Goal: Transaction & Acquisition: Purchase product/service

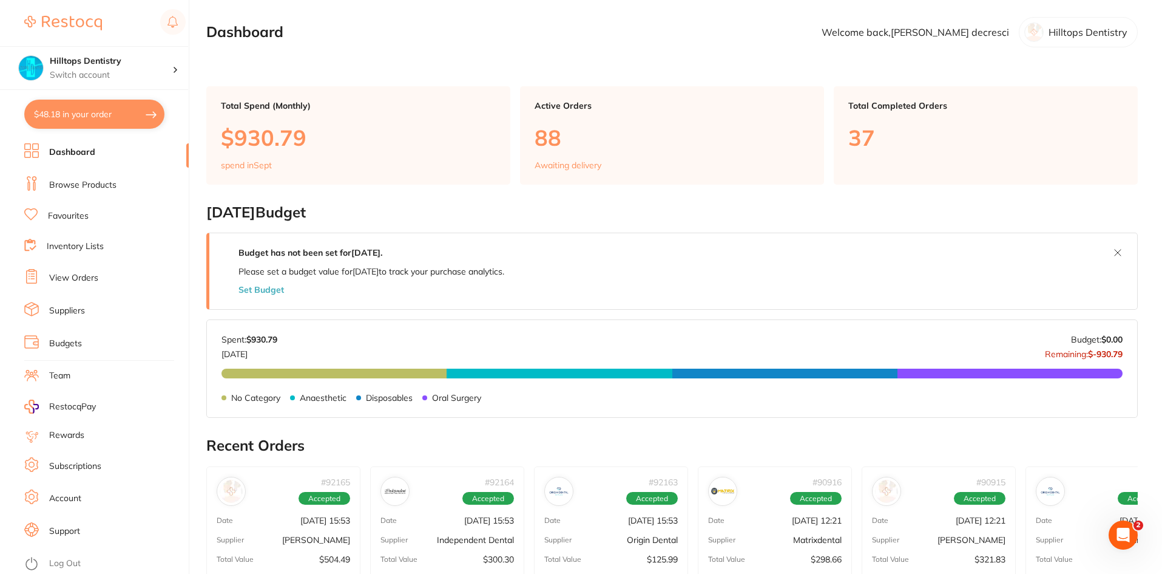
click at [75, 277] on link "View Orders" at bounding box center [73, 278] width 49 height 12
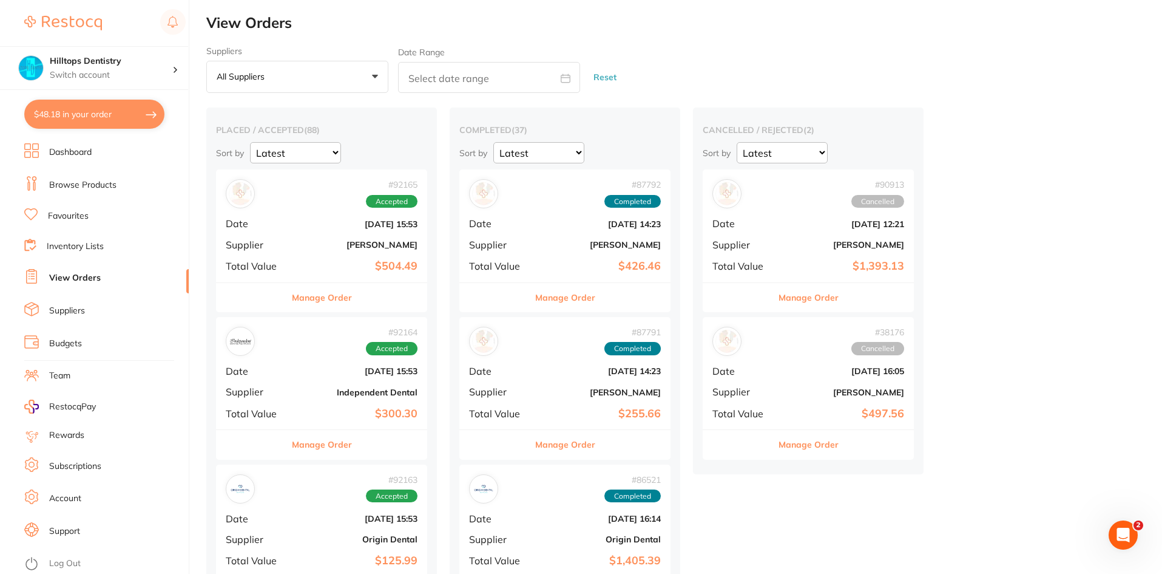
click at [87, 188] on link "Browse Products" at bounding box center [82, 185] width 67 height 12
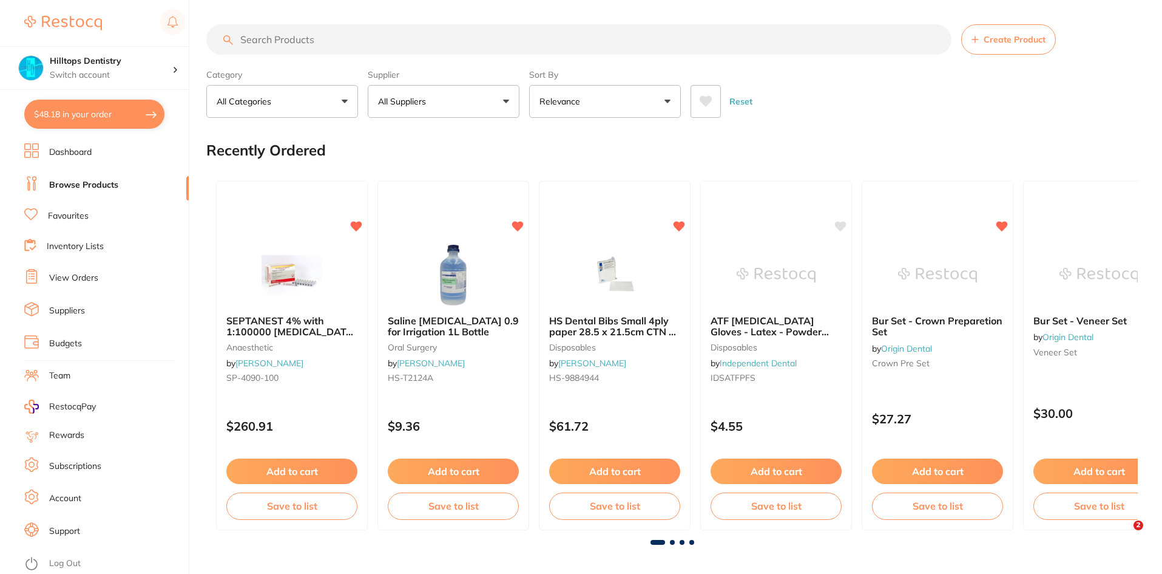
click at [291, 46] on input "search" at bounding box center [578, 39] width 745 height 30
type input "ivoclear"
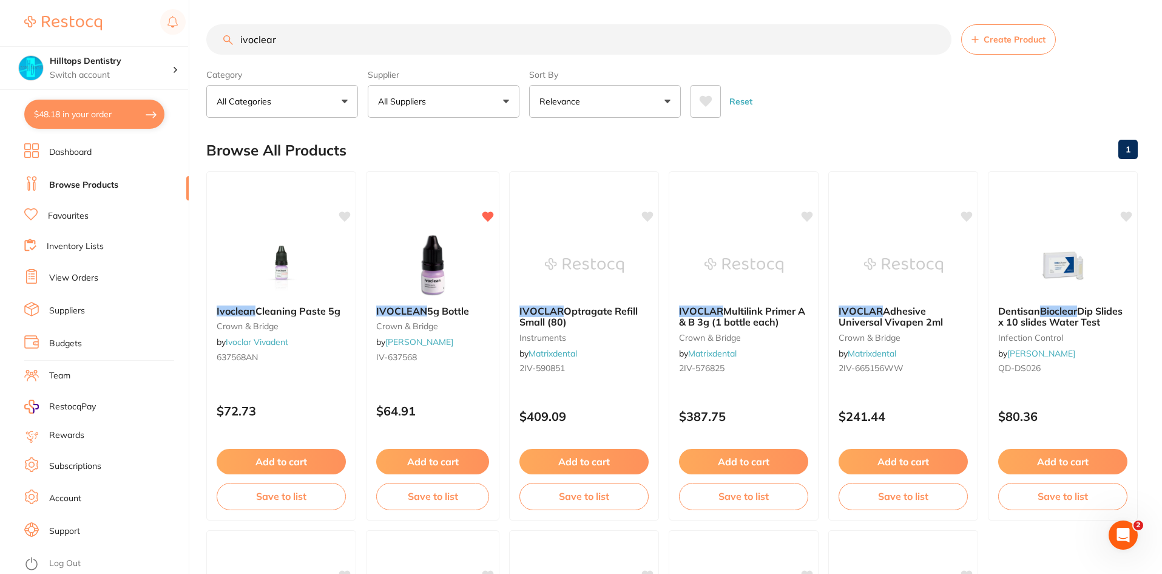
click at [92, 283] on link "View Orders" at bounding box center [73, 278] width 49 height 12
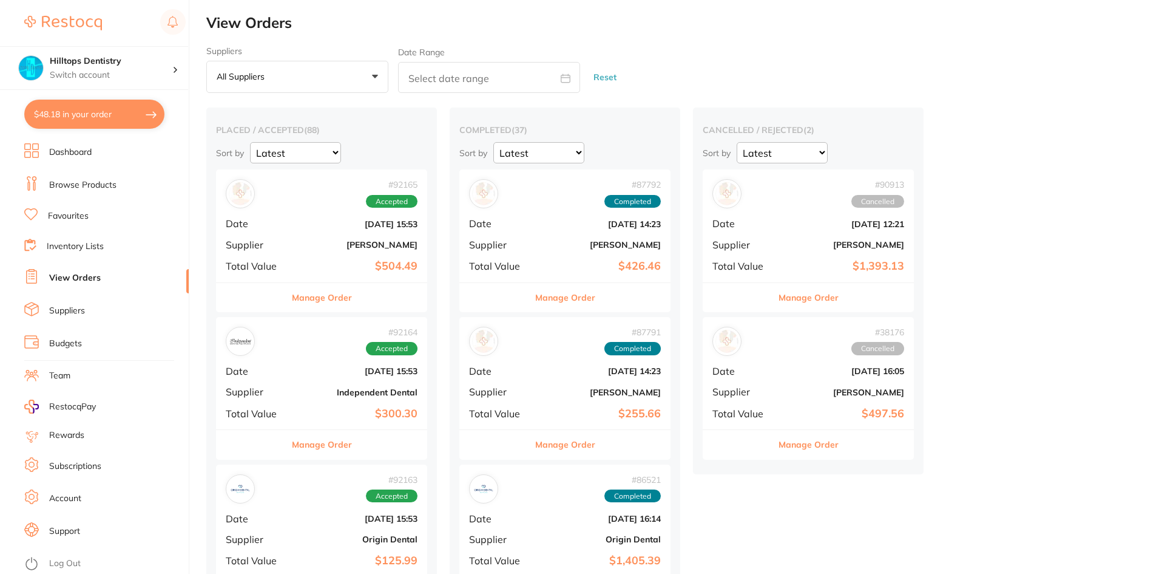
click at [396, 249] on b "[PERSON_NAME]" at bounding box center [356, 245] width 121 height 10
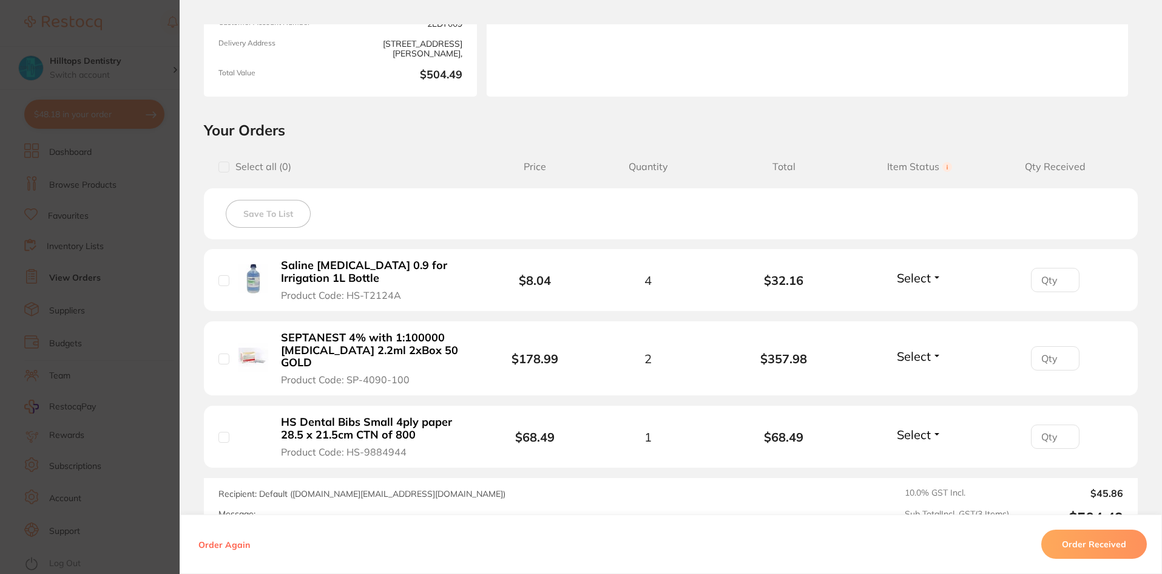
scroll to position [304, 0]
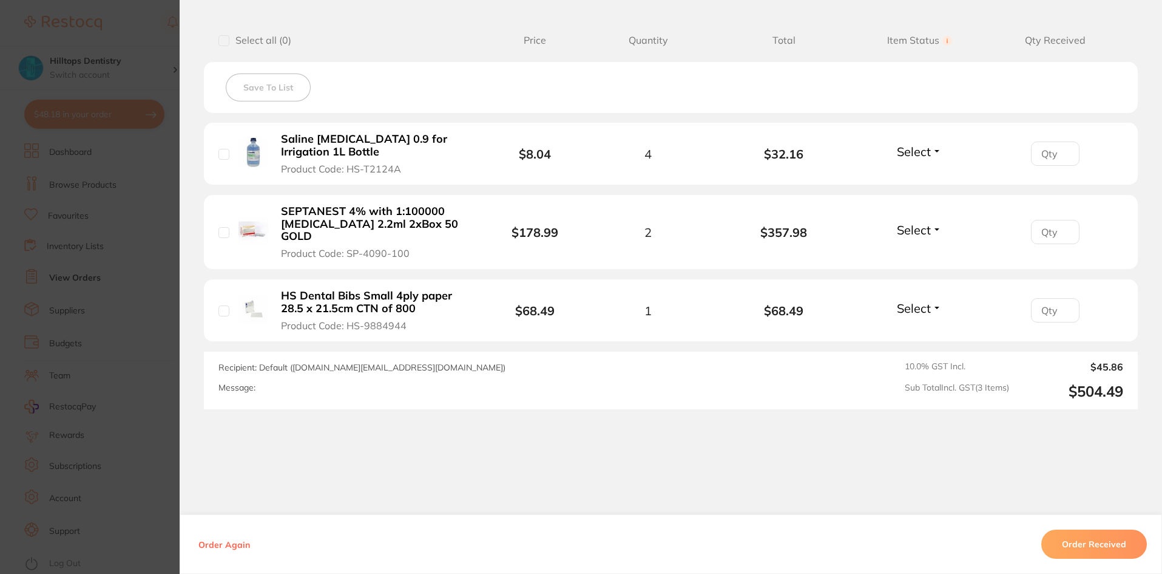
click at [95, 285] on section "Order ID: Restocq- 92165 Order Information Accepted Order Order Date [DATE] 15:…" at bounding box center [581, 287] width 1162 height 574
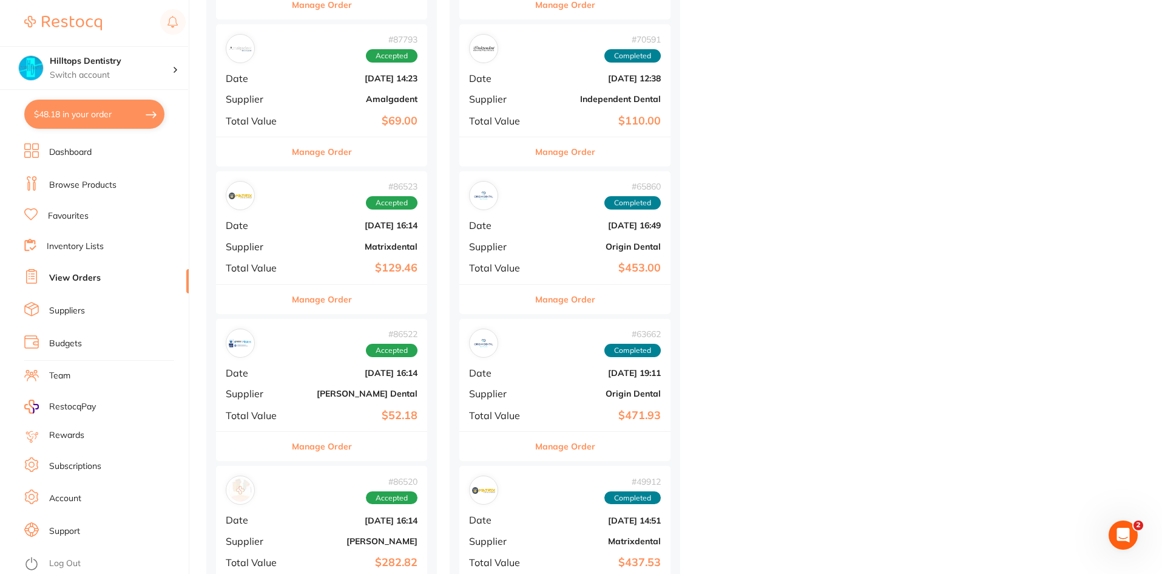
scroll to position [850, 0]
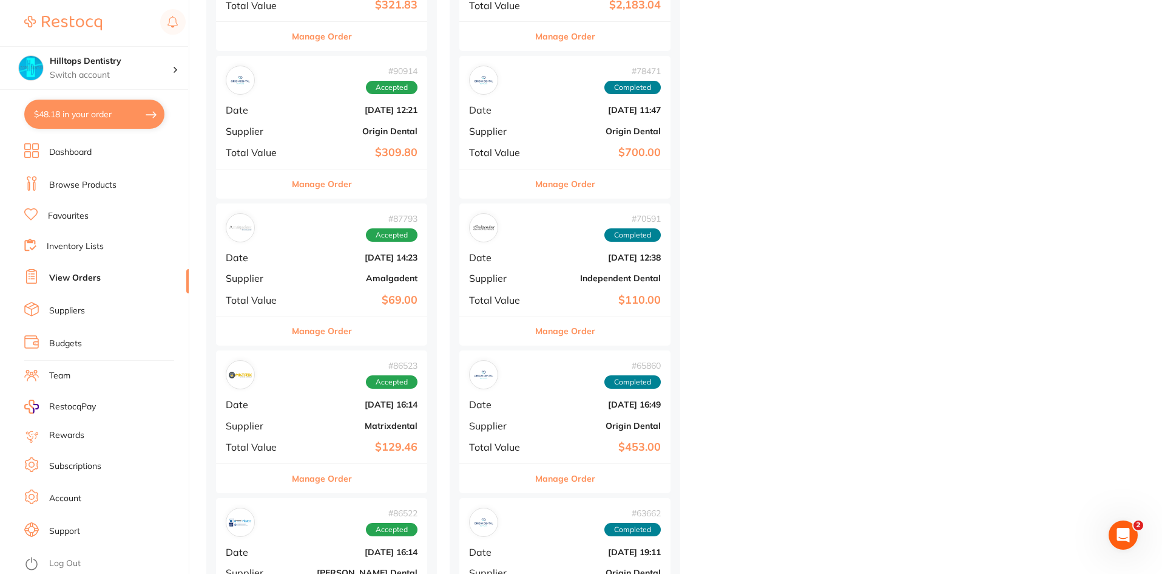
click at [90, 189] on link "Browse Products" at bounding box center [82, 185] width 67 height 12
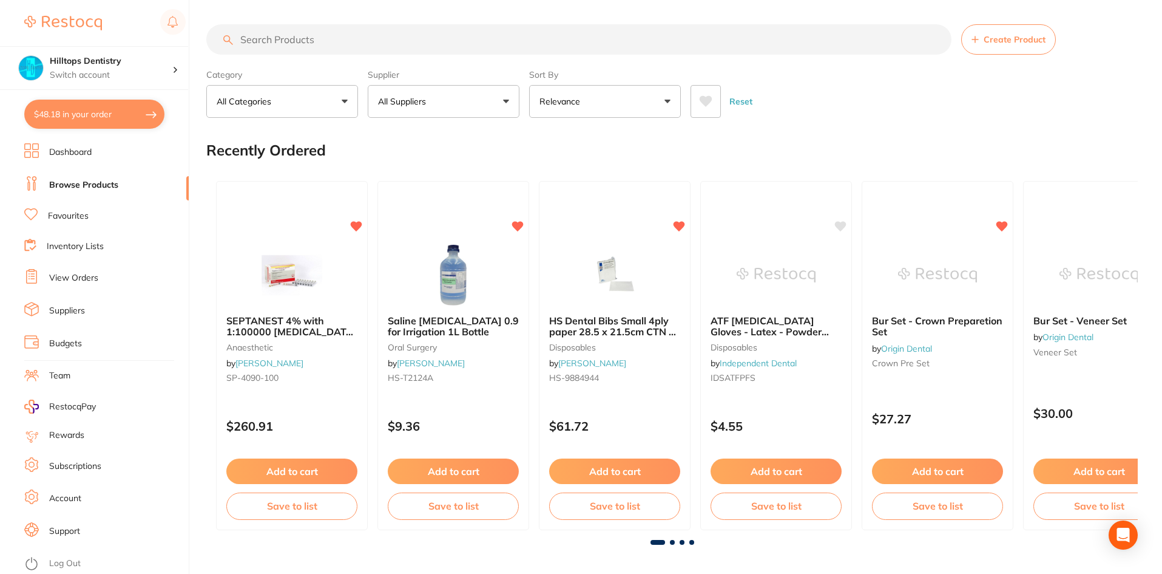
click at [323, 38] on input "search" at bounding box center [578, 39] width 745 height 30
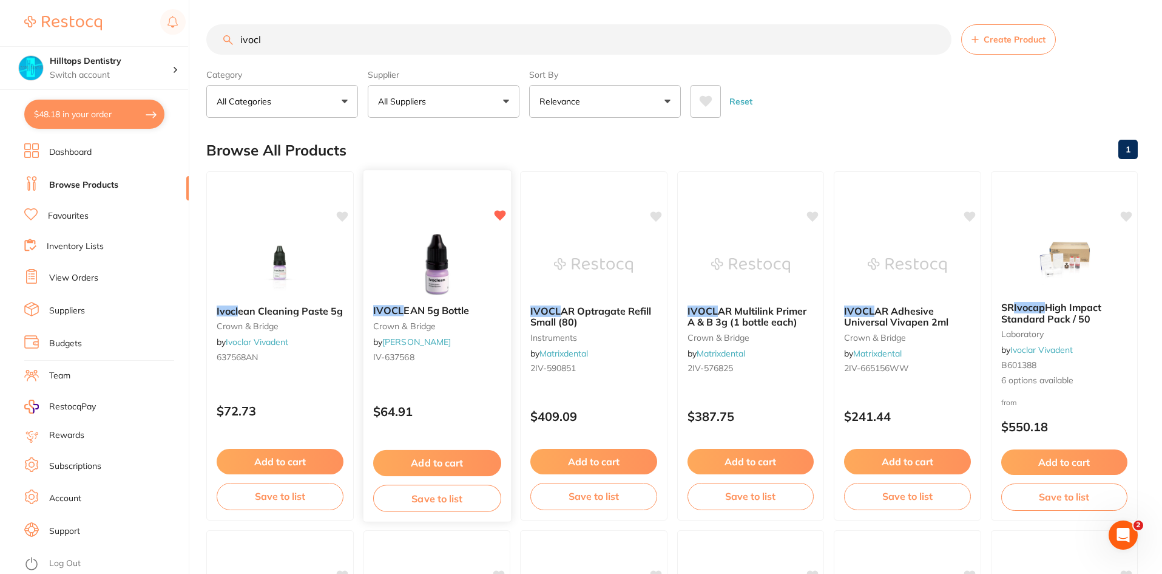
type input "ivocl"
click at [440, 464] on button "Add to cart" at bounding box center [437, 463] width 128 height 26
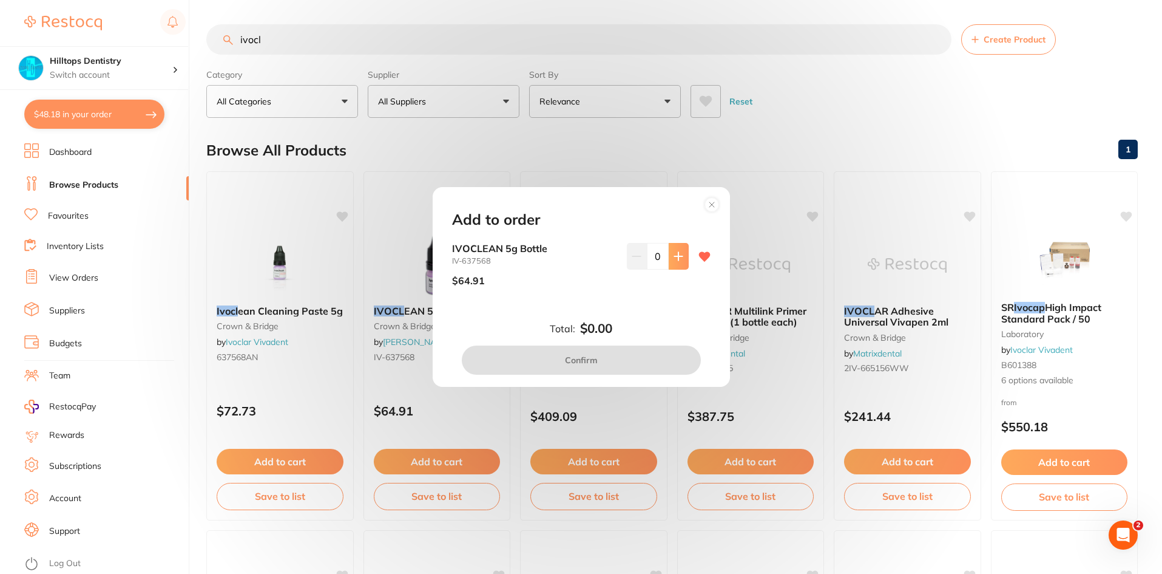
click at [677, 262] on button at bounding box center [679, 256] width 20 height 27
type input "1"
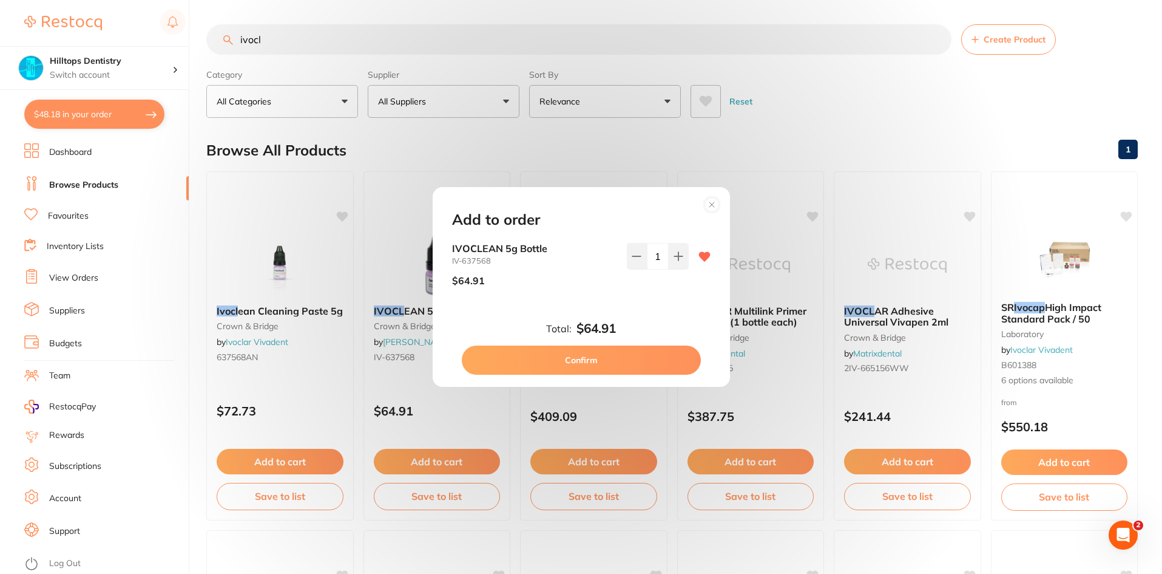
click at [536, 362] on button "Confirm" at bounding box center [581, 359] width 239 height 29
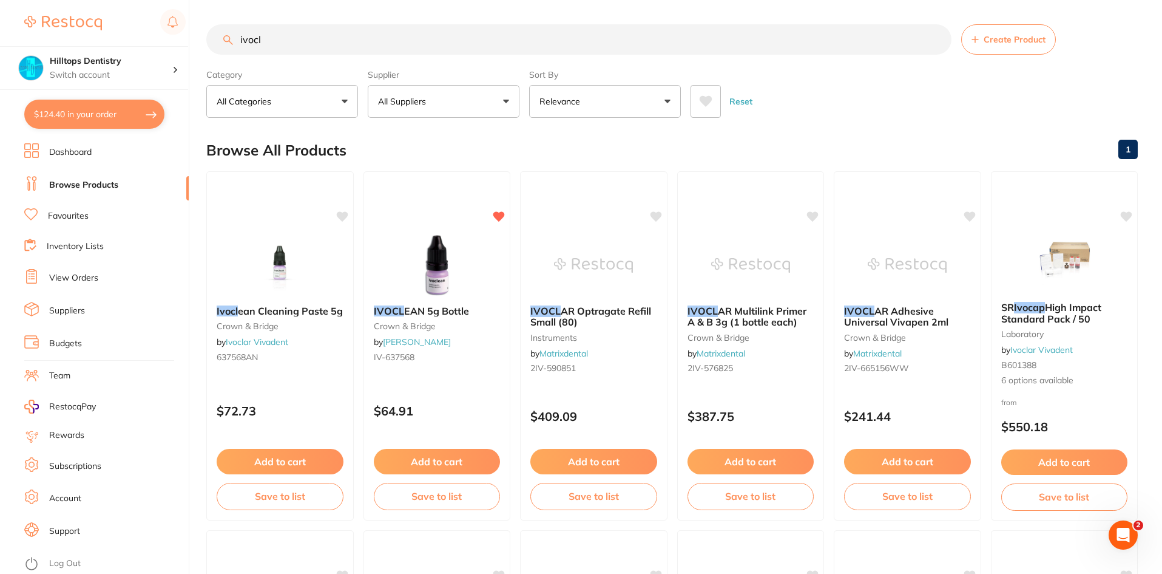
click at [56, 279] on link "View Orders" at bounding box center [73, 278] width 49 height 12
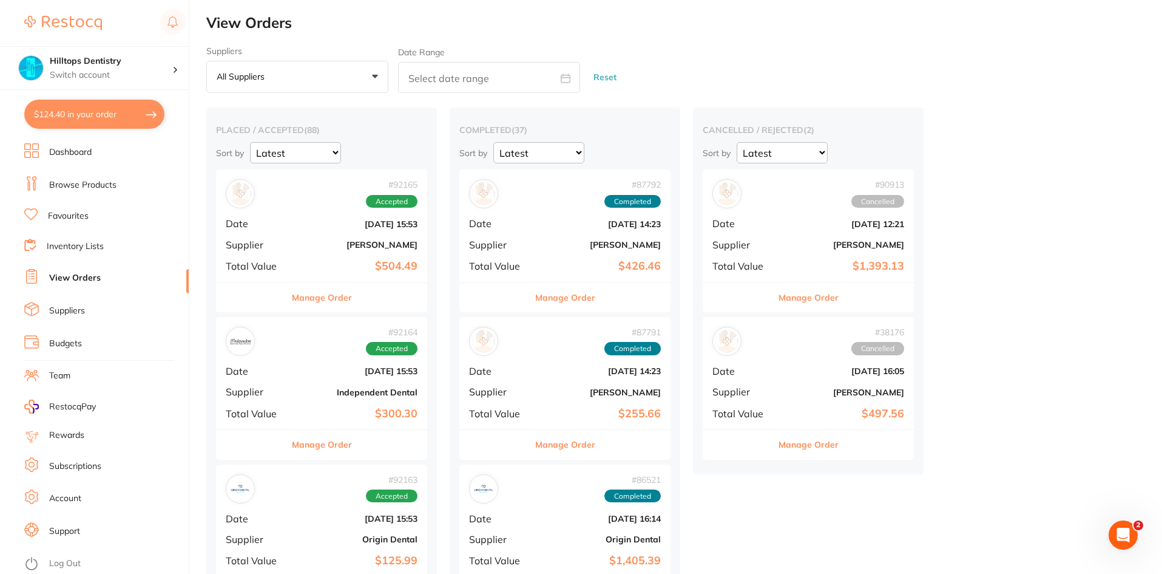
click at [584, 242] on b "[PERSON_NAME]" at bounding box center [600, 245] width 121 height 10
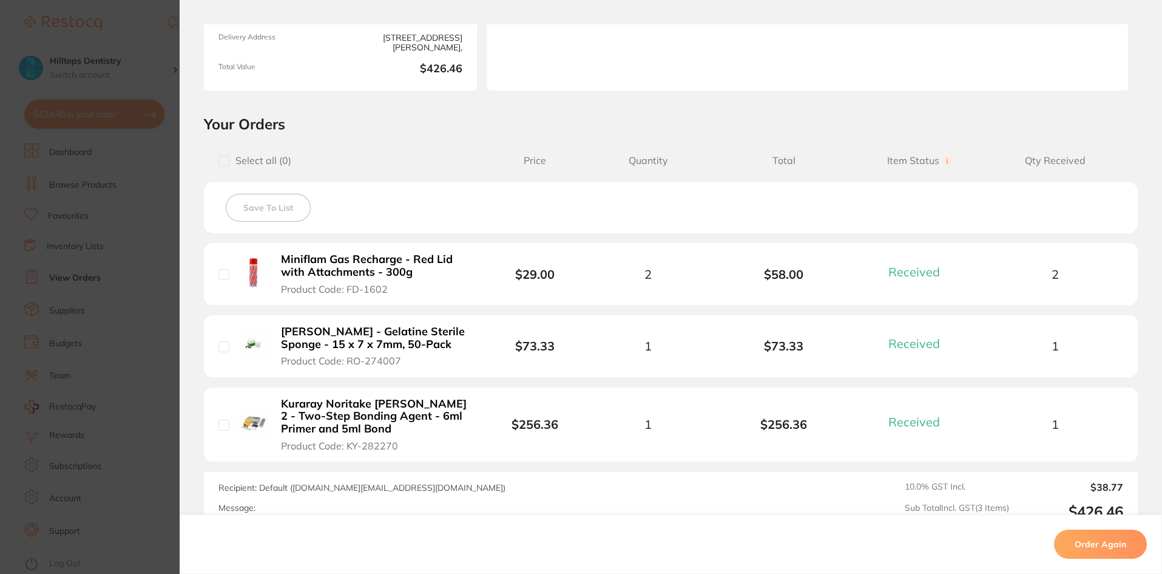
scroll to position [304, 0]
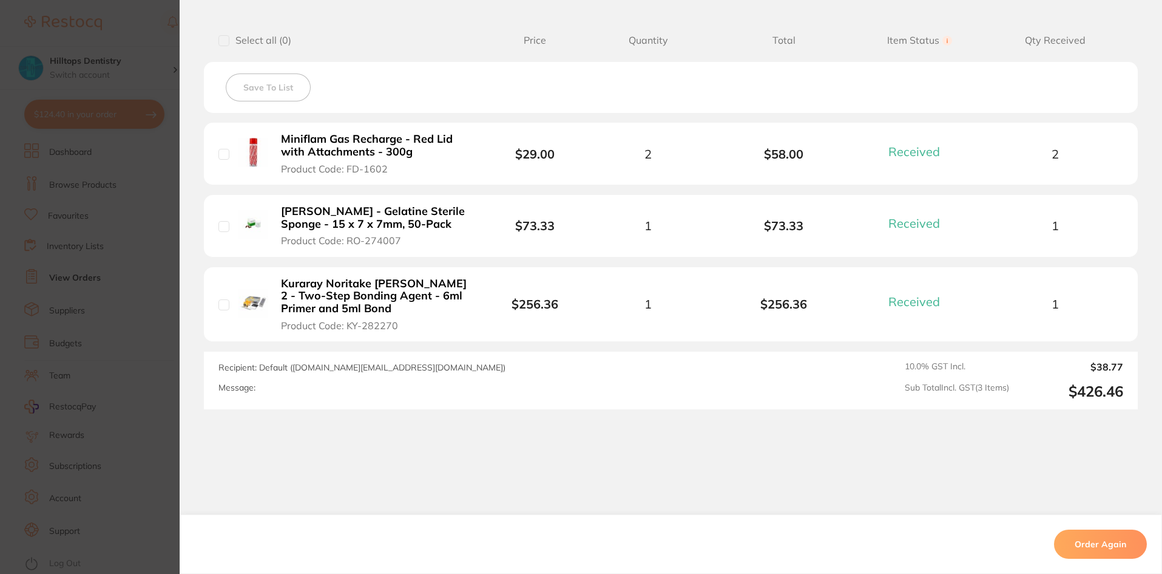
click at [157, 35] on section "Order ID: Restocq- 87792 Order Information 3 Received Completed Order Order Dat…" at bounding box center [581, 287] width 1162 height 574
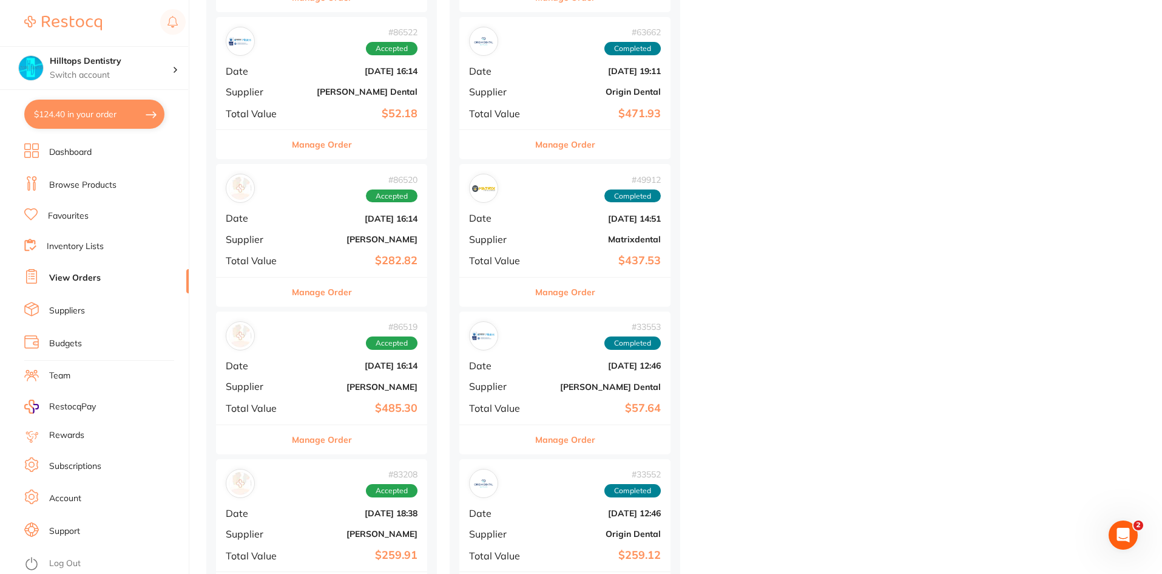
scroll to position [1335, 0]
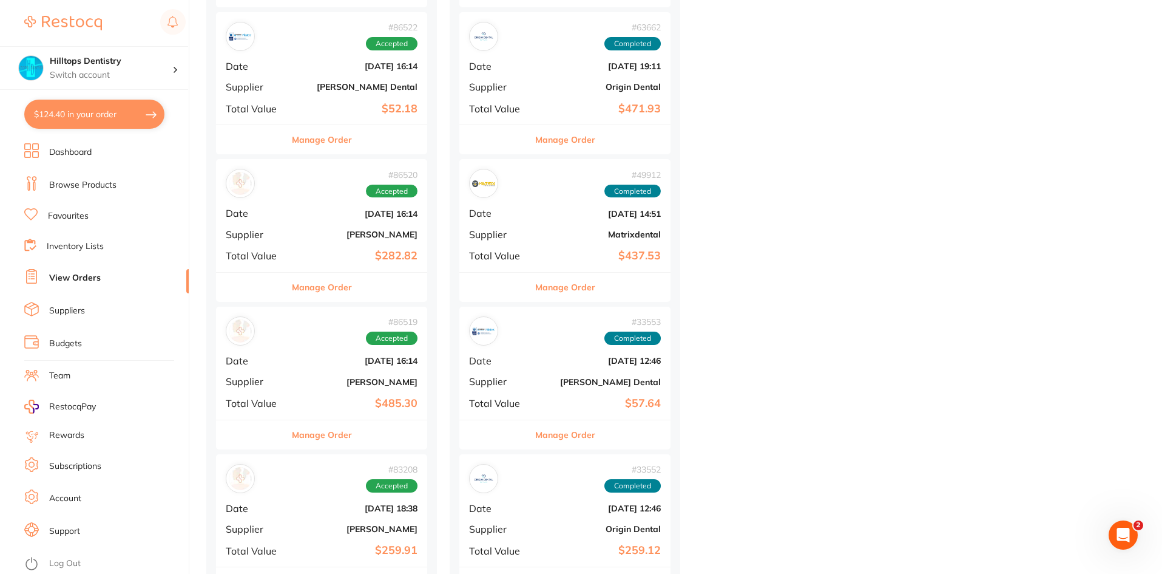
click at [372, 253] on b "$282.82" at bounding box center [356, 255] width 121 height 13
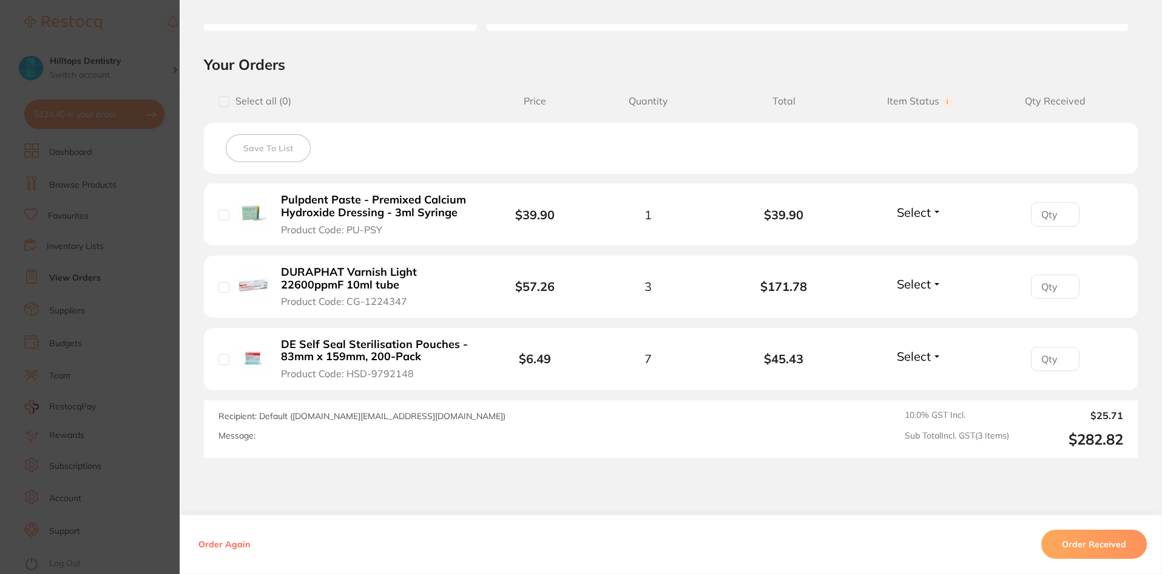
click at [130, 49] on section "Order ID: Restocq- 86520 Order Information Accepted Order Order Date [DATE] 16:…" at bounding box center [581, 287] width 1162 height 574
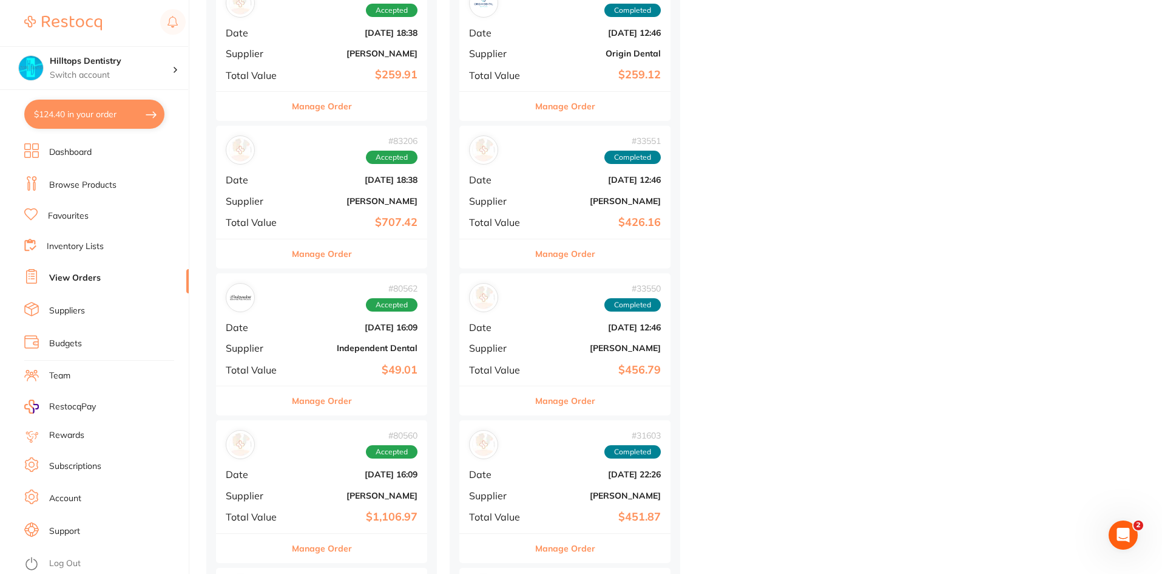
scroll to position [1821, 0]
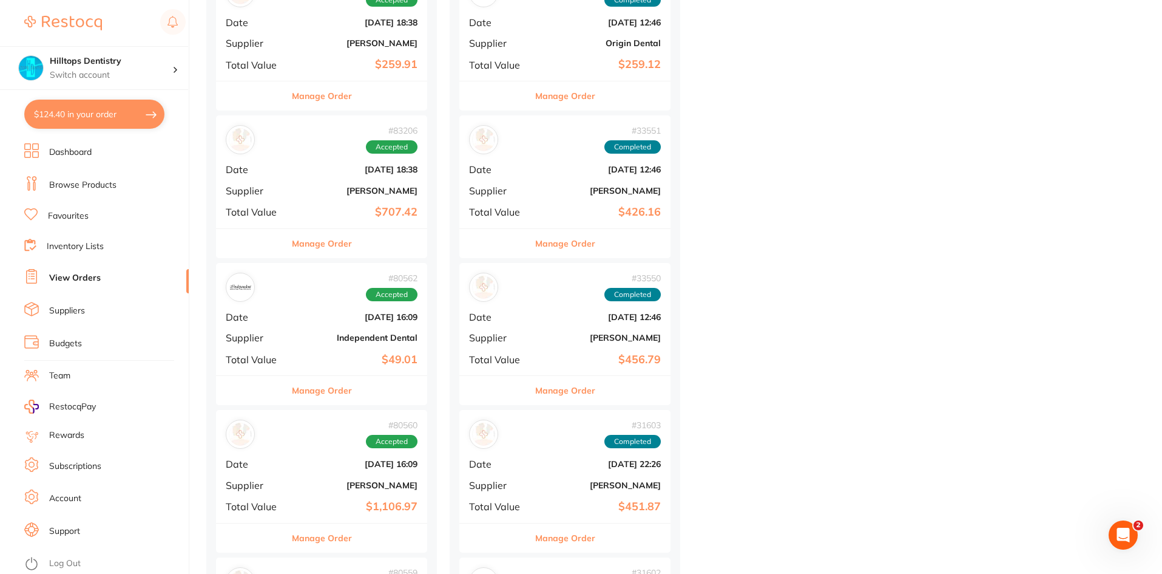
click at [326, 185] on div "# 83206 Accepted Date [DATE] 18:38 Supplier [PERSON_NAME] Total Value $707.42" at bounding box center [321, 171] width 211 height 112
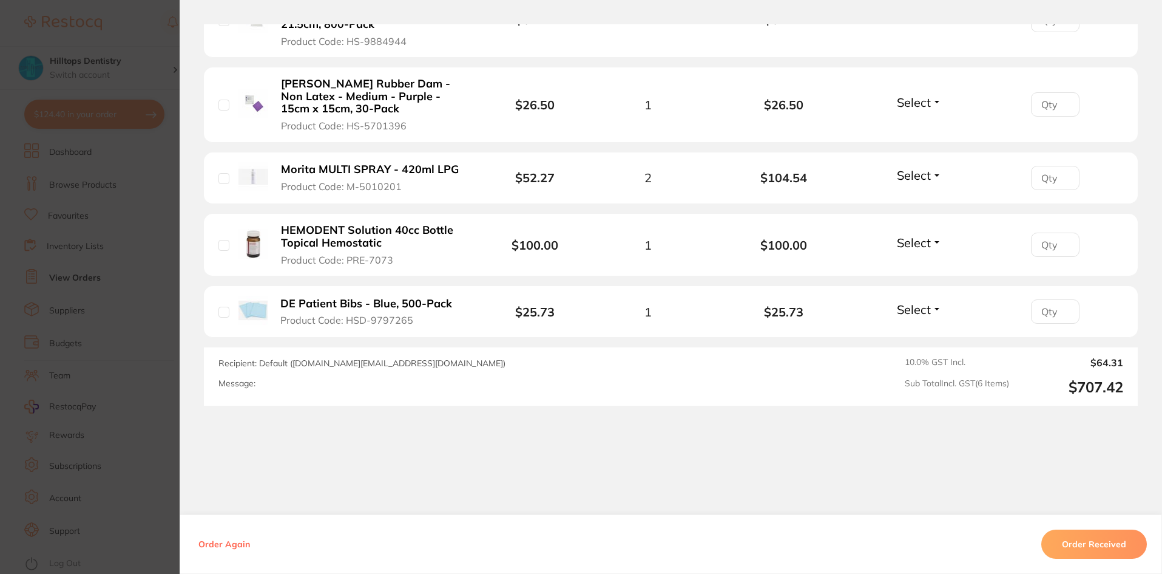
scroll to position [225, 0]
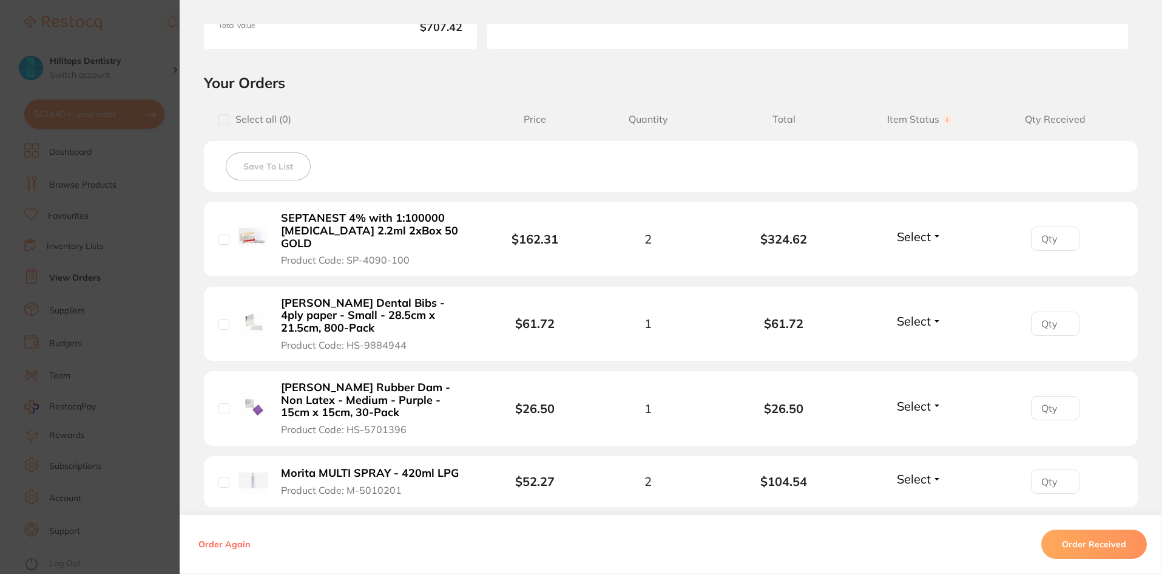
click at [138, 25] on section "Order ID: Restocq- 83206 Order Information Accepted Order Order Date [DATE] 18:…" at bounding box center [581, 287] width 1162 height 574
